Goal: Navigation & Orientation: Find specific page/section

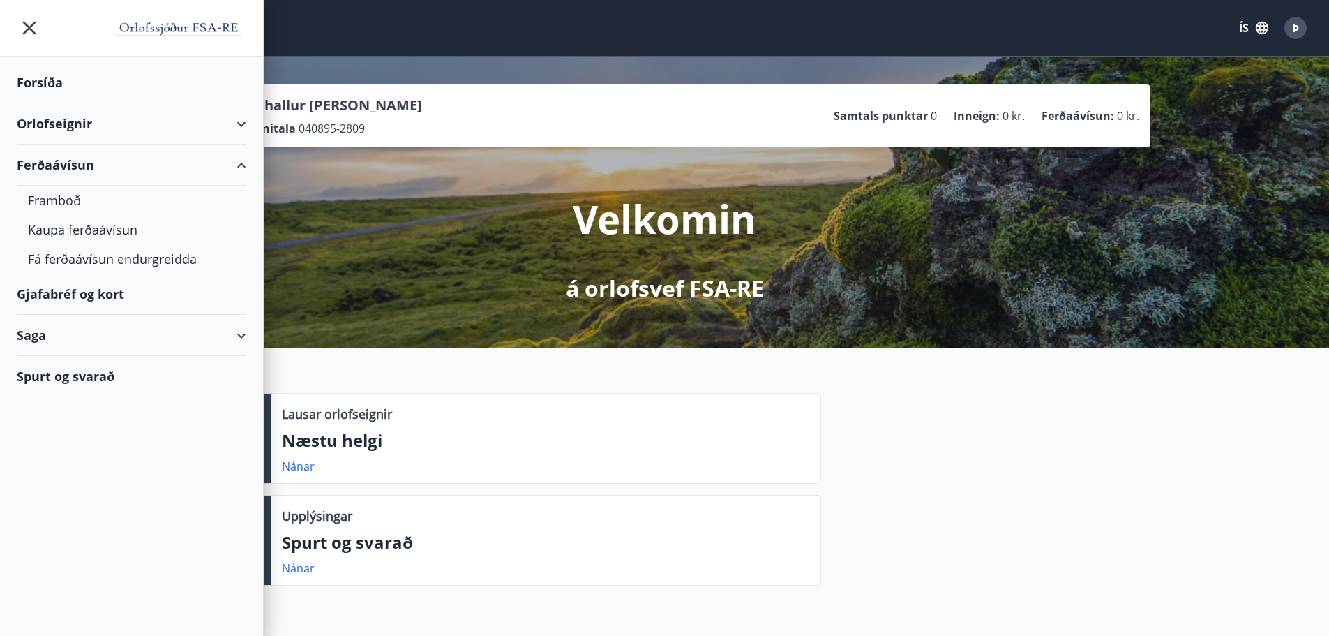
click at [138, 96] on div "Forsíða" at bounding box center [132, 82] width 230 height 41
